Goal: Navigation & Orientation: Understand site structure

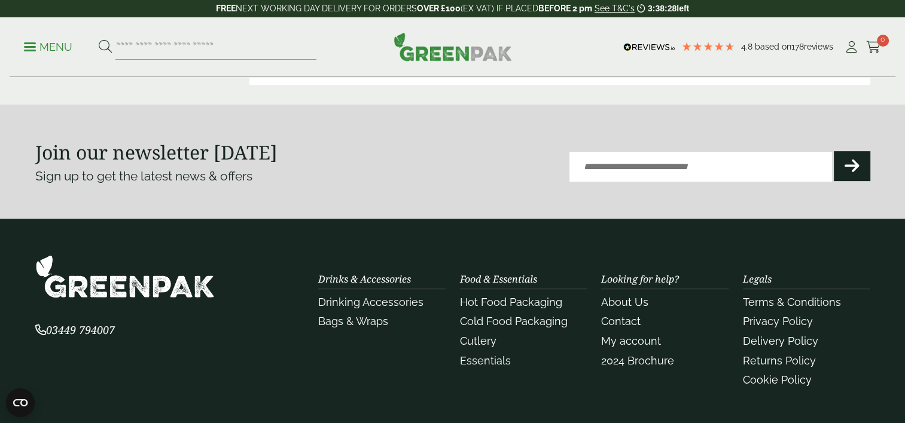
scroll to position [535, 0]
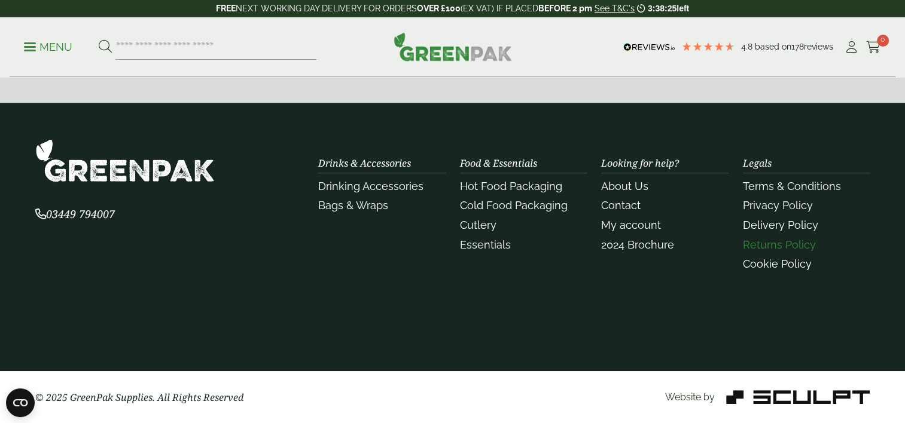
click at [790, 242] on link "Returns Policy" at bounding box center [779, 245] width 73 height 13
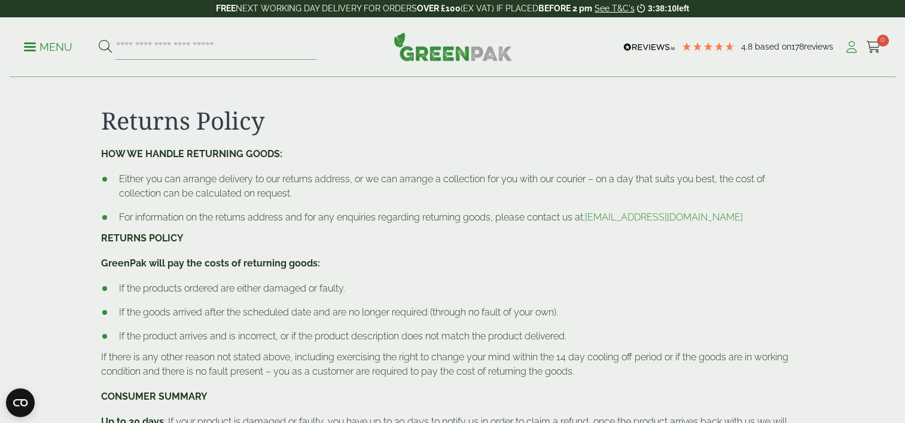
click at [849, 47] on icon at bounding box center [851, 47] width 15 height 12
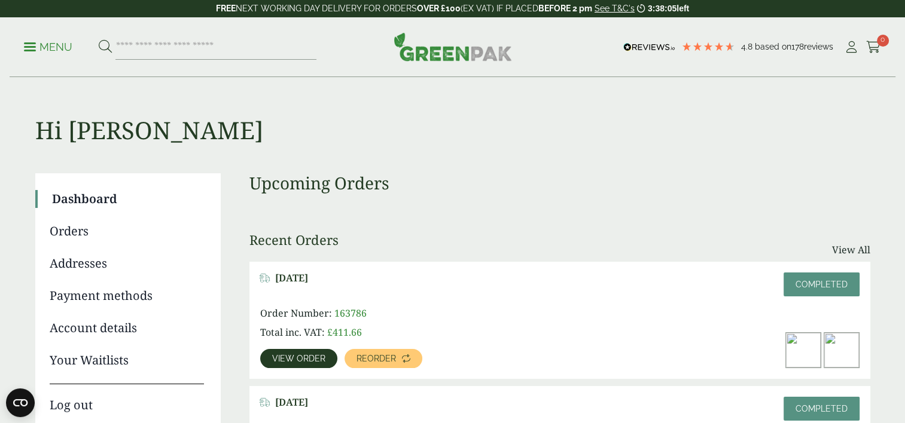
click at [296, 359] on span "View order" at bounding box center [298, 359] width 53 height 8
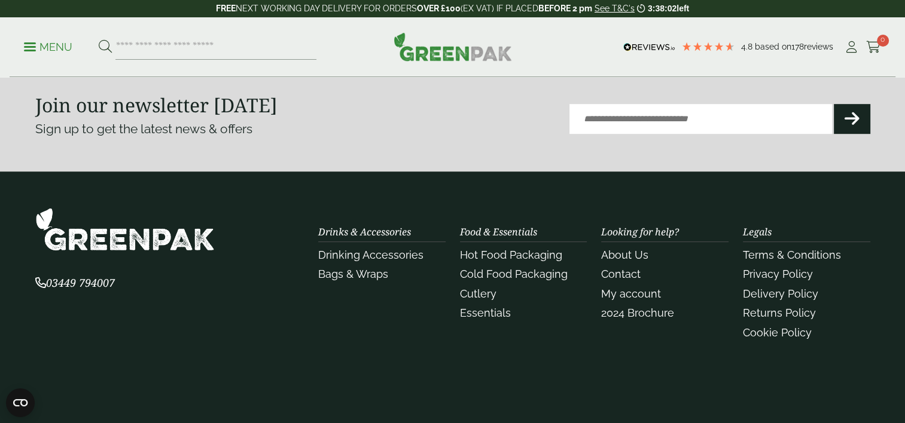
scroll to position [777, 0]
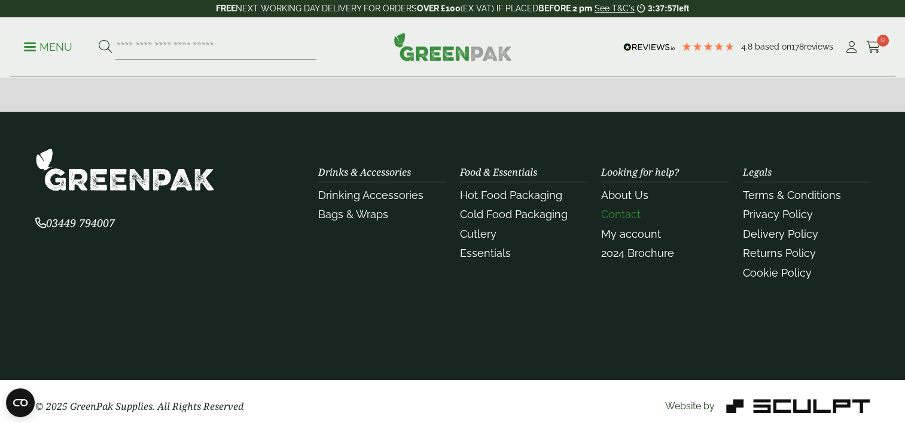
click at [625, 209] on link "Contact" at bounding box center [620, 214] width 39 height 13
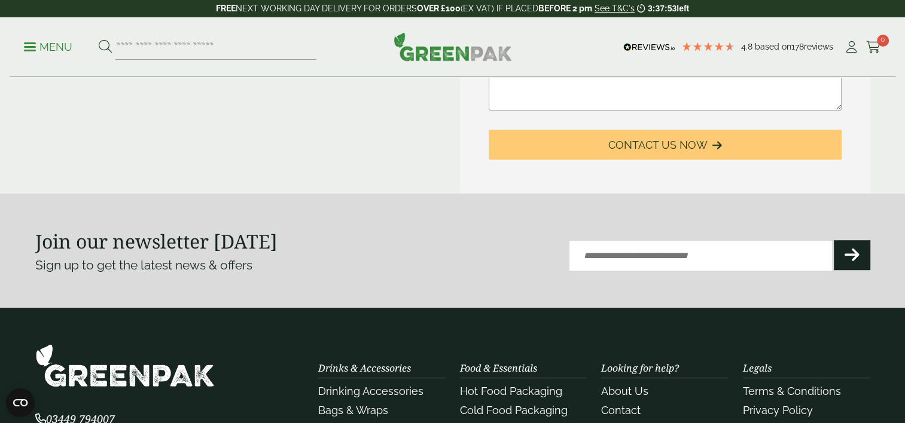
scroll to position [745, 0]
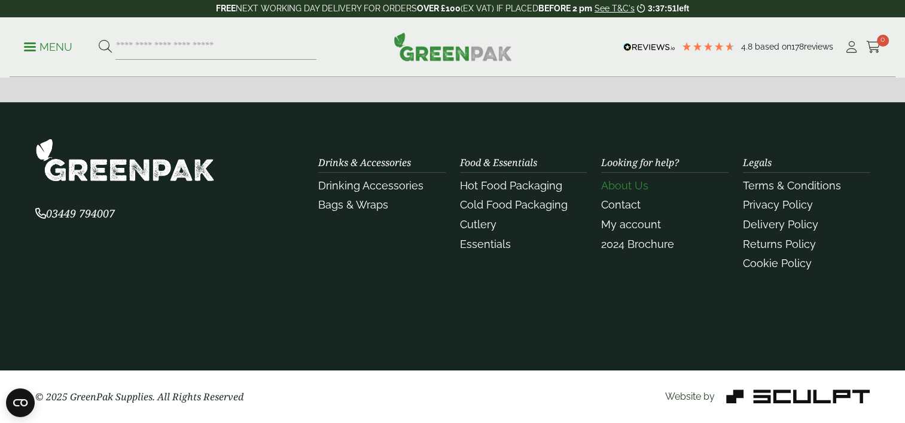
click at [643, 183] on link "About Us" at bounding box center [624, 185] width 47 height 13
